Goal: Register for event/course

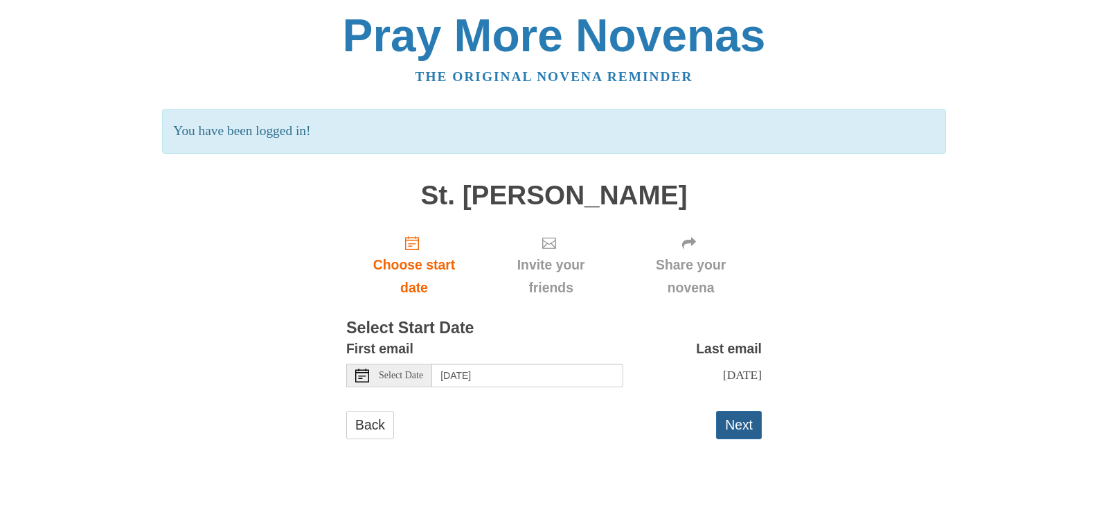
click at [740, 422] on button "Next" at bounding box center [739, 425] width 46 height 28
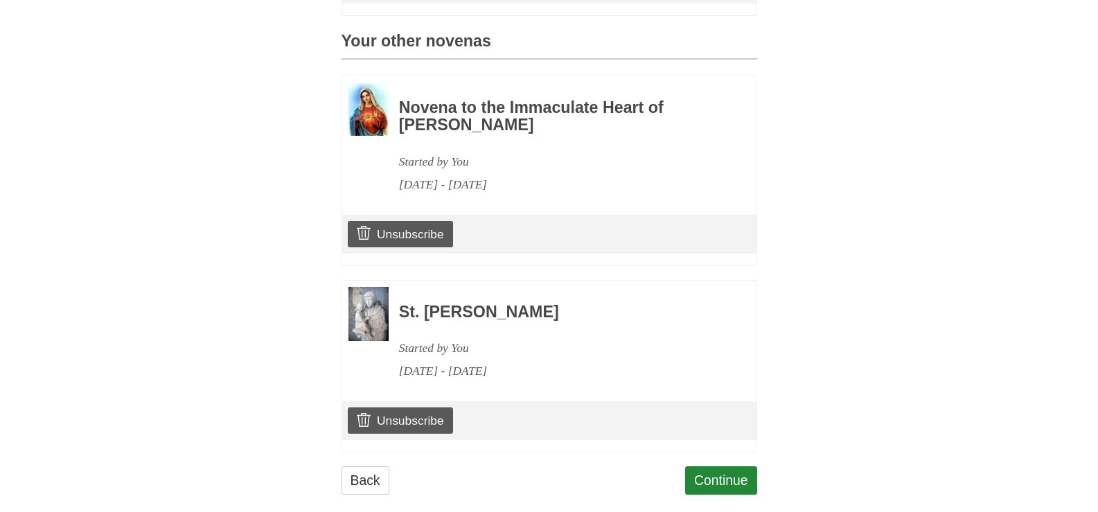
scroll to position [591, 0]
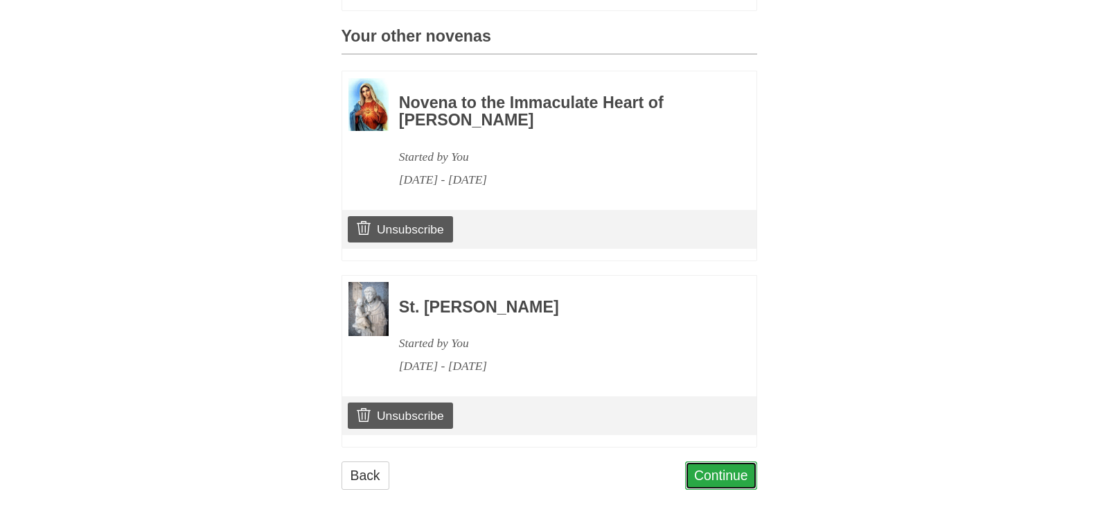
click at [715, 461] on link "Continue" at bounding box center [721, 475] width 72 height 28
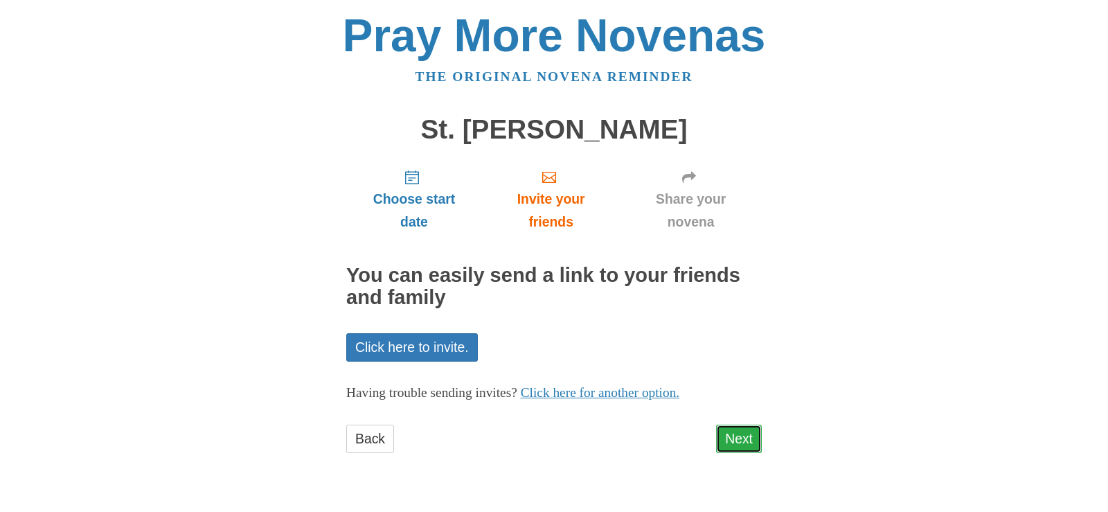
click at [739, 434] on link "Next" at bounding box center [739, 439] width 46 height 28
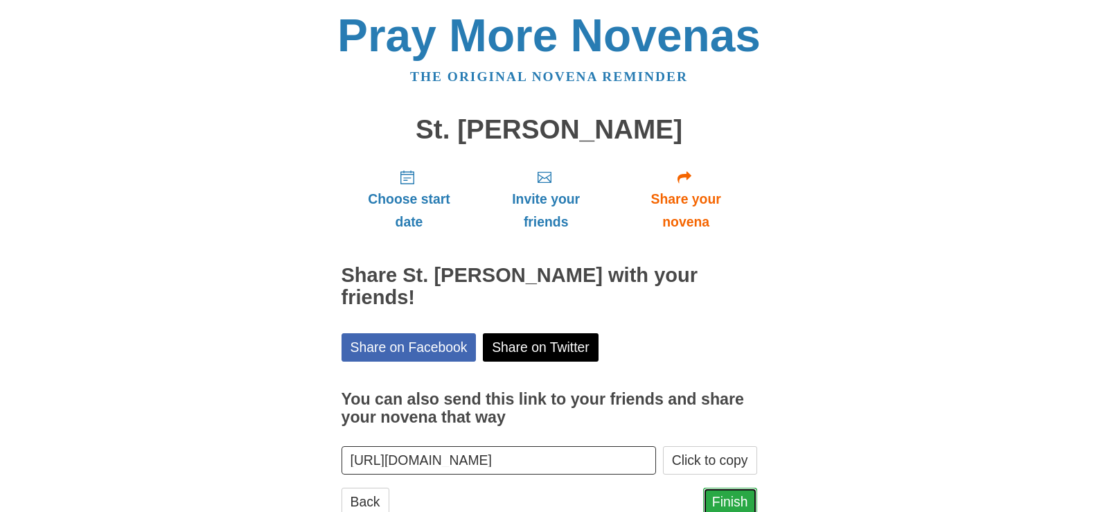
click at [720, 488] on link "Finish" at bounding box center [730, 502] width 54 height 28
